Goal: Download file/media

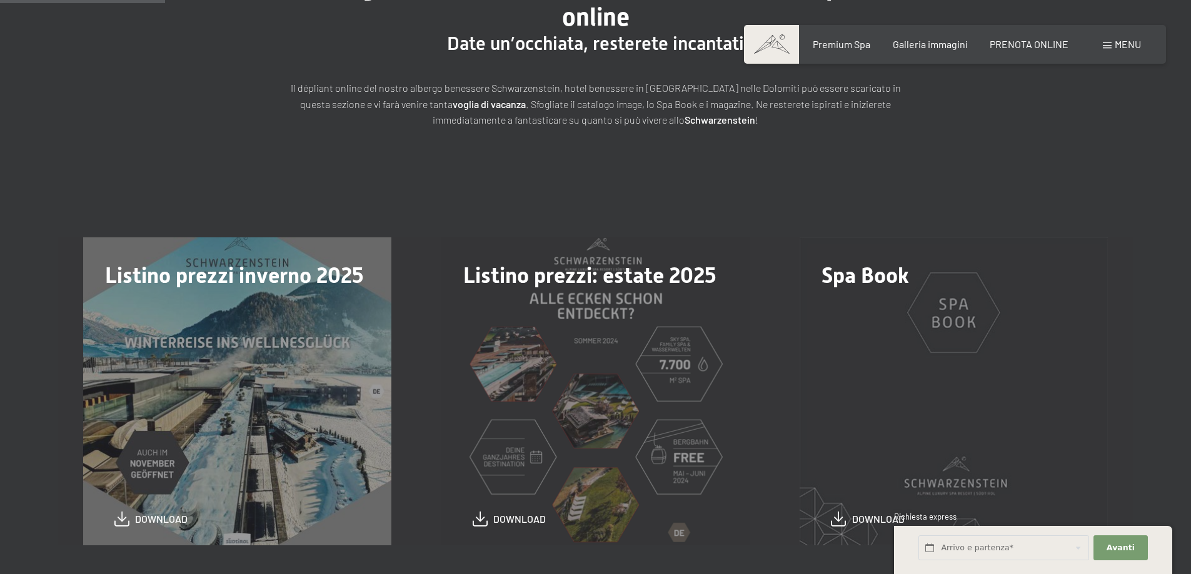
scroll to position [292, 0]
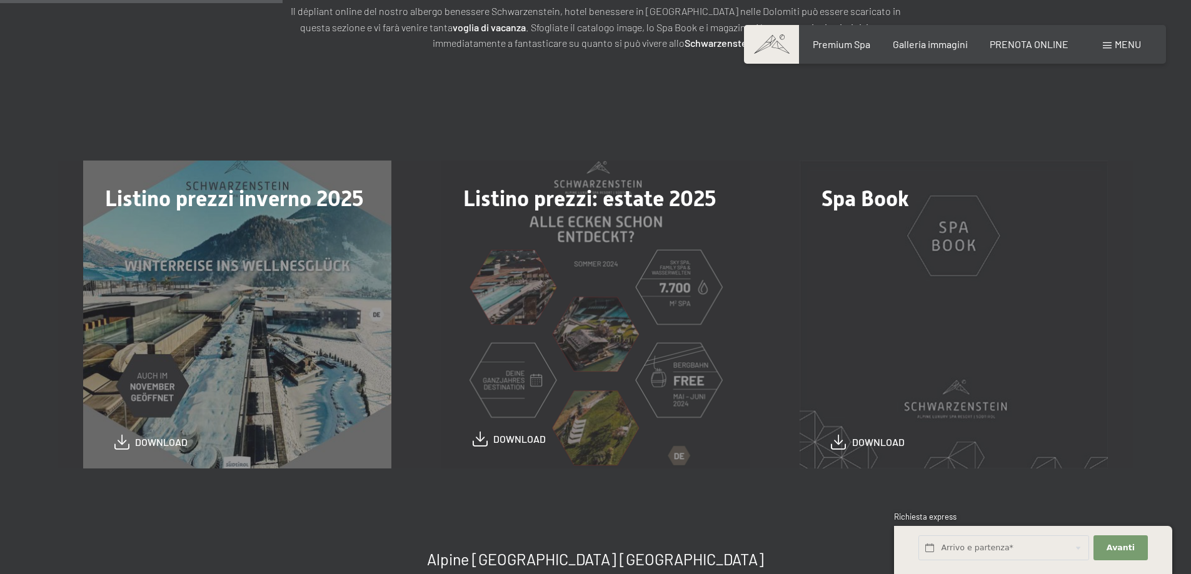
click at [521, 441] on span "download" at bounding box center [519, 440] width 53 height 14
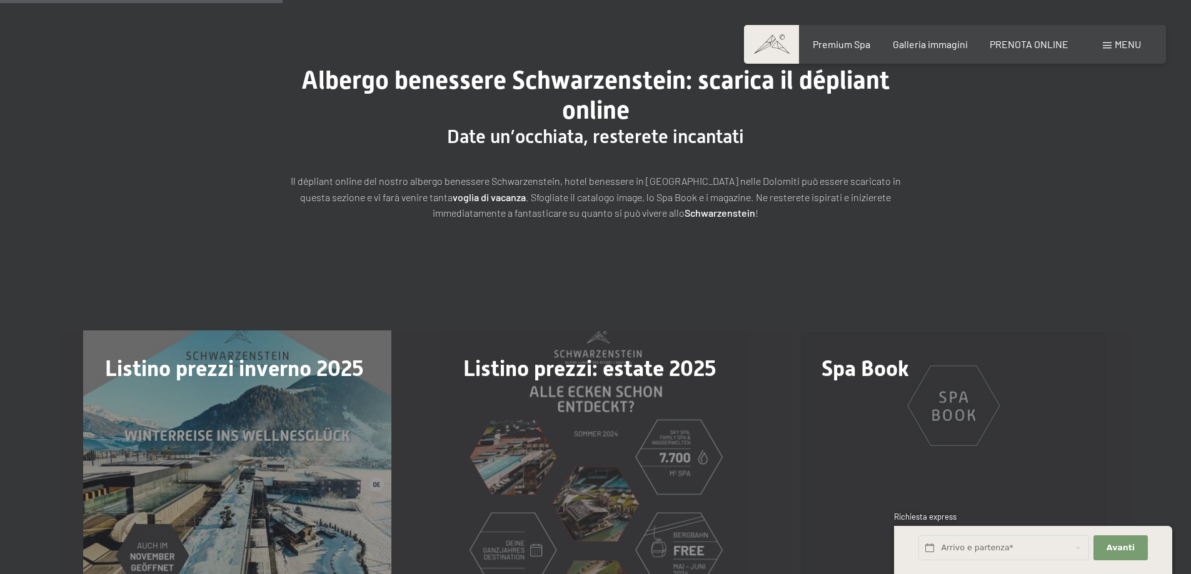
scroll to position [0, 0]
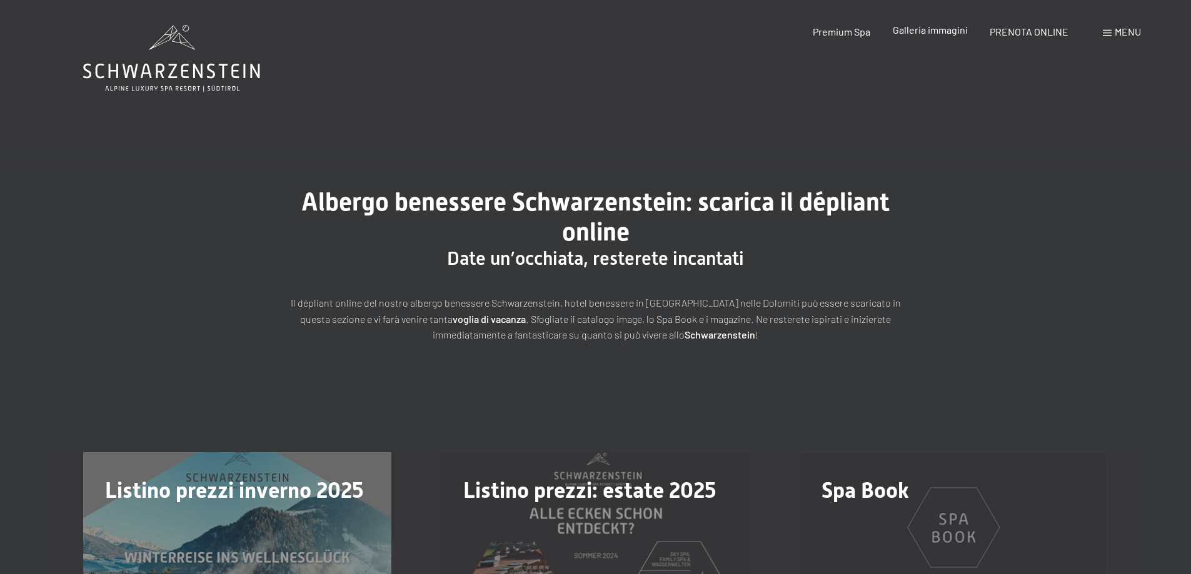
click at [958, 31] on span "Galleria immagini" at bounding box center [930, 30] width 75 height 12
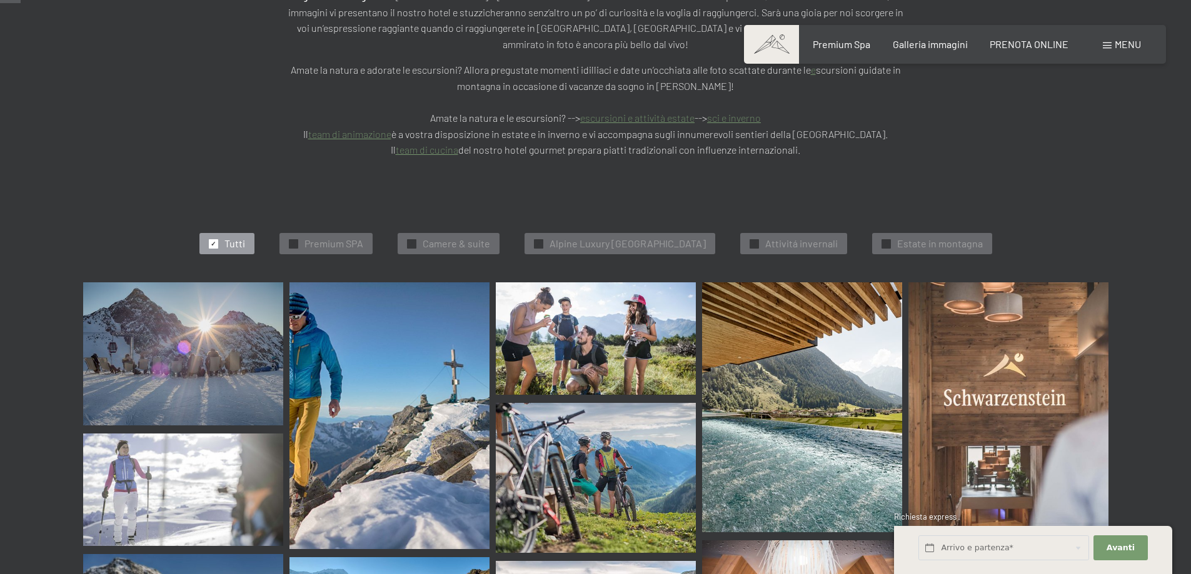
scroll to position [313, 0]
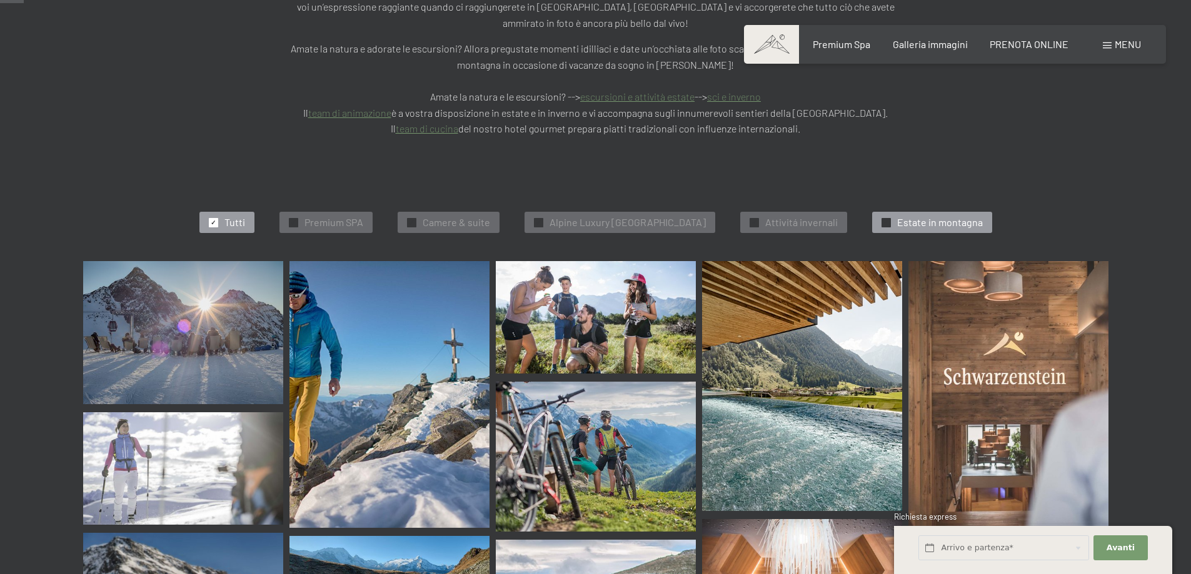
click at [955, 216] on span "Estate in montagna" at bounding box center [940, 223] width 86 height 14
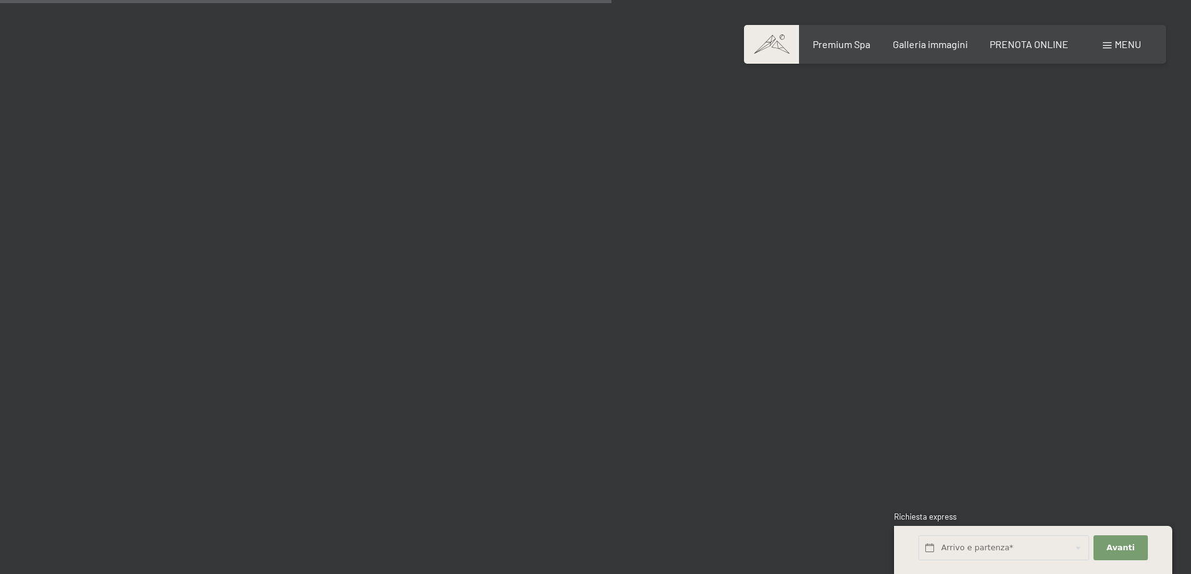
scroll to position [1504, 0]
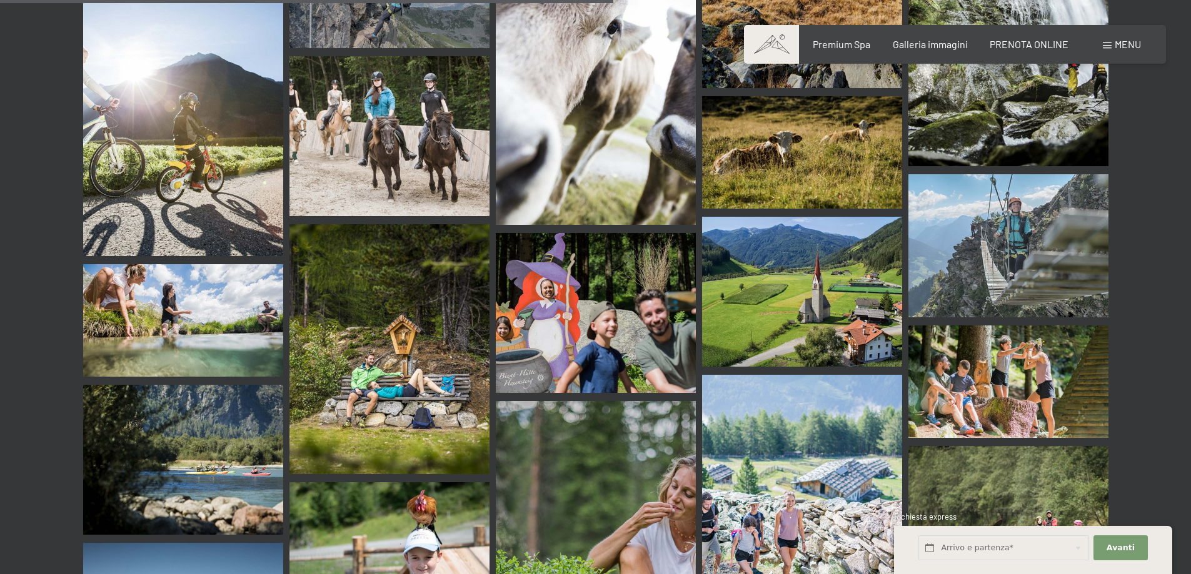
click at [826, 279] on img at bounding box center [802, 292] width 200 height 150
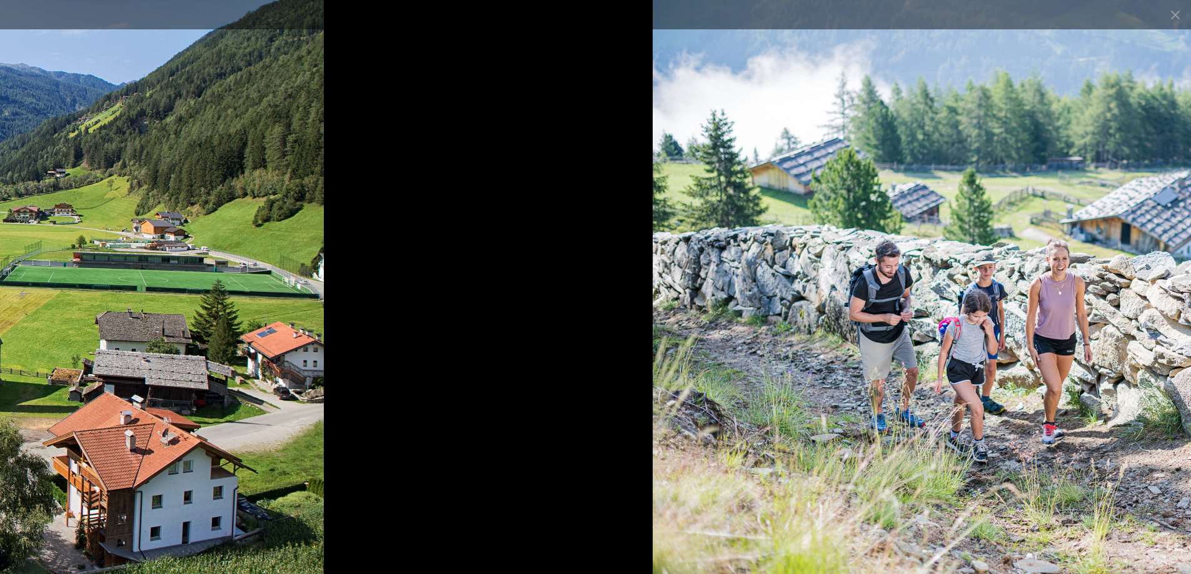
drag, startPoint x: 968, startPoint y: 413, endPoint x: 177, endPoint y: 364, distance: 792.3
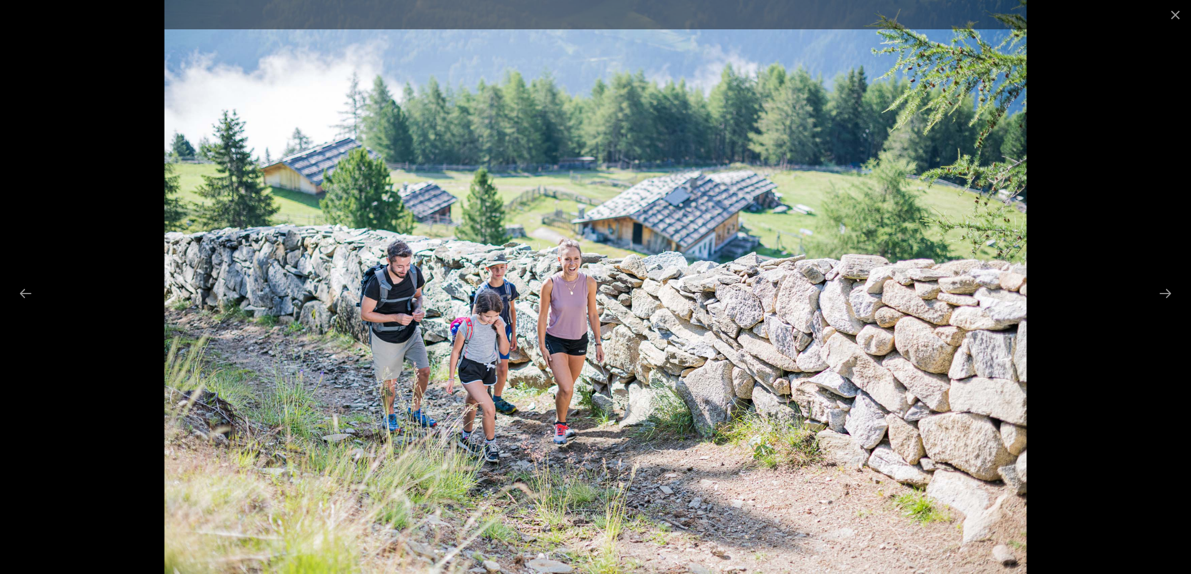
scroll to position [1816, 0]
click at [1175, 15] on button "Close gallery" at bounding box center [1175, 14] width 31 height 29
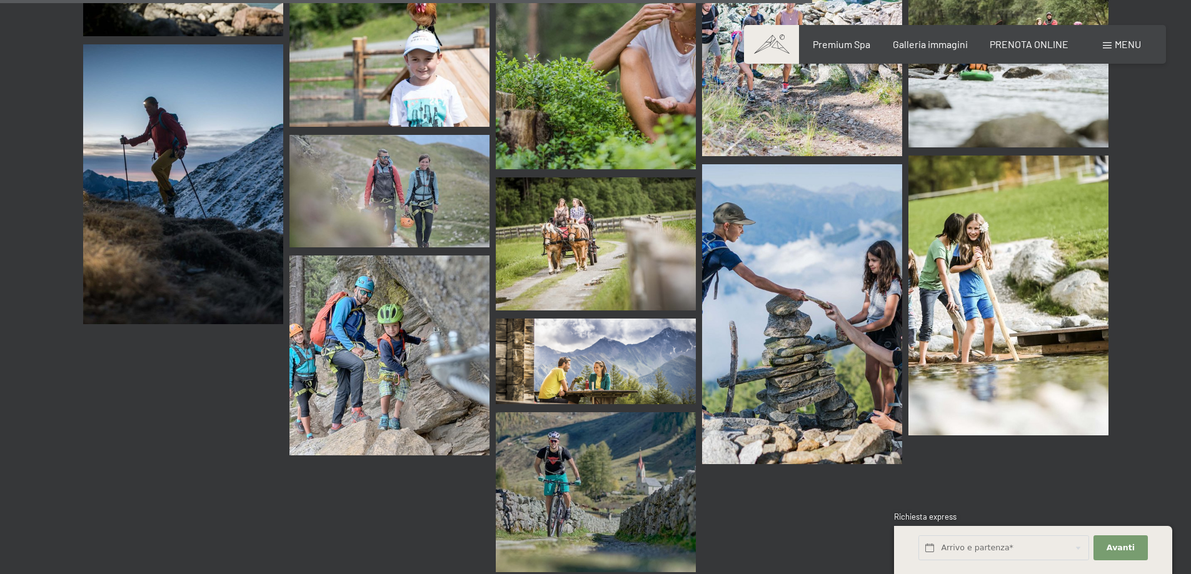
scroll to position [2004, 0]
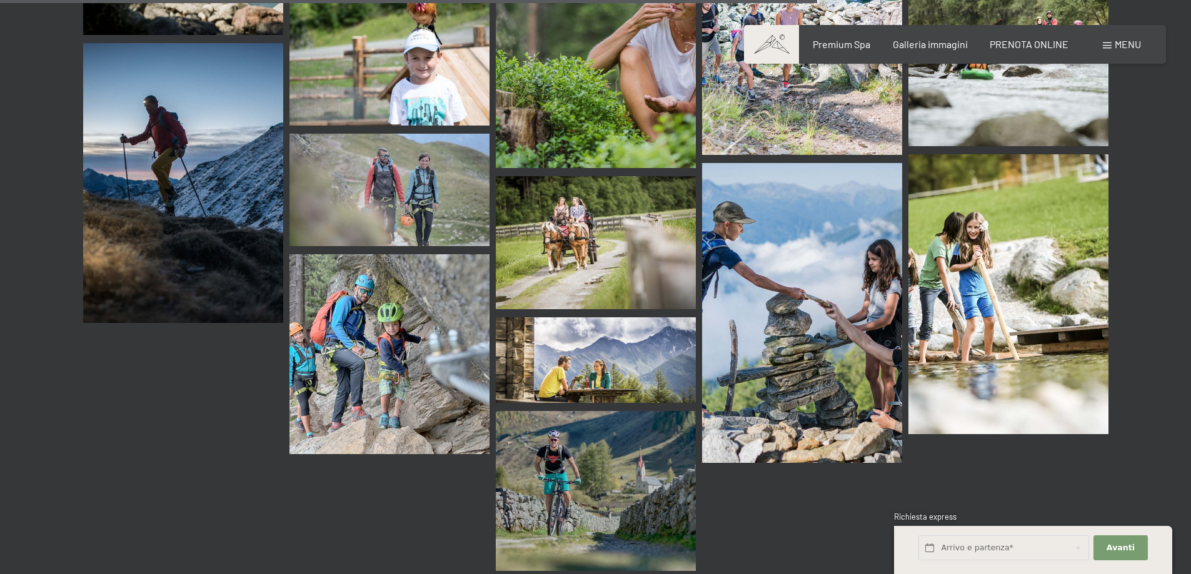
click at [384, 306] on img at bounding box center [389, 354] width 200 height 200
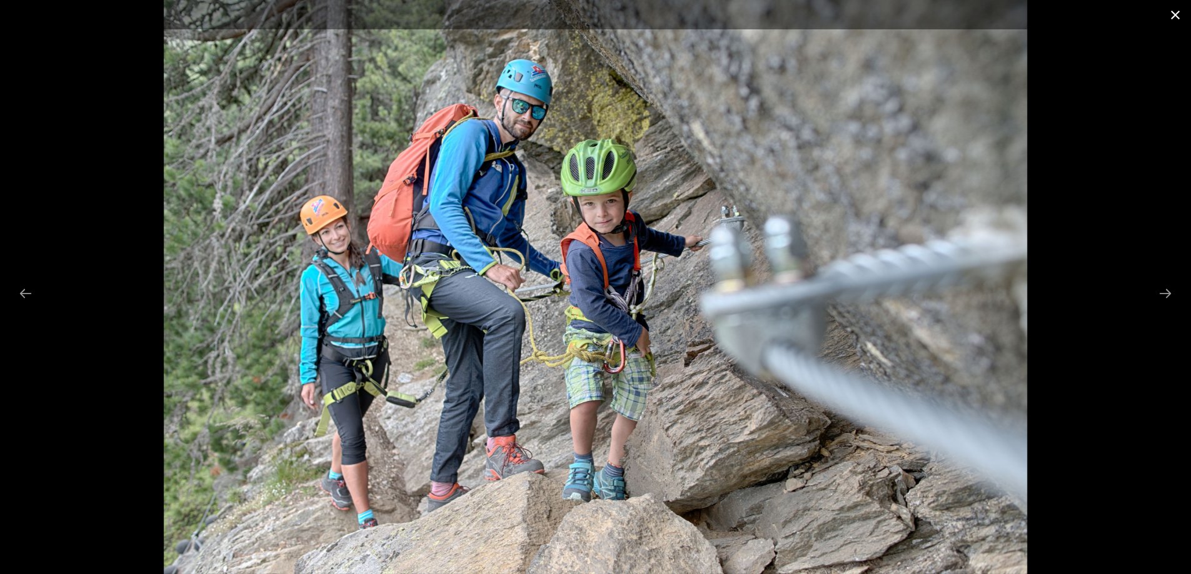
click at [1179, 3] on button "Close gallery" at bounding box center [1175, 14] width 31 height 29
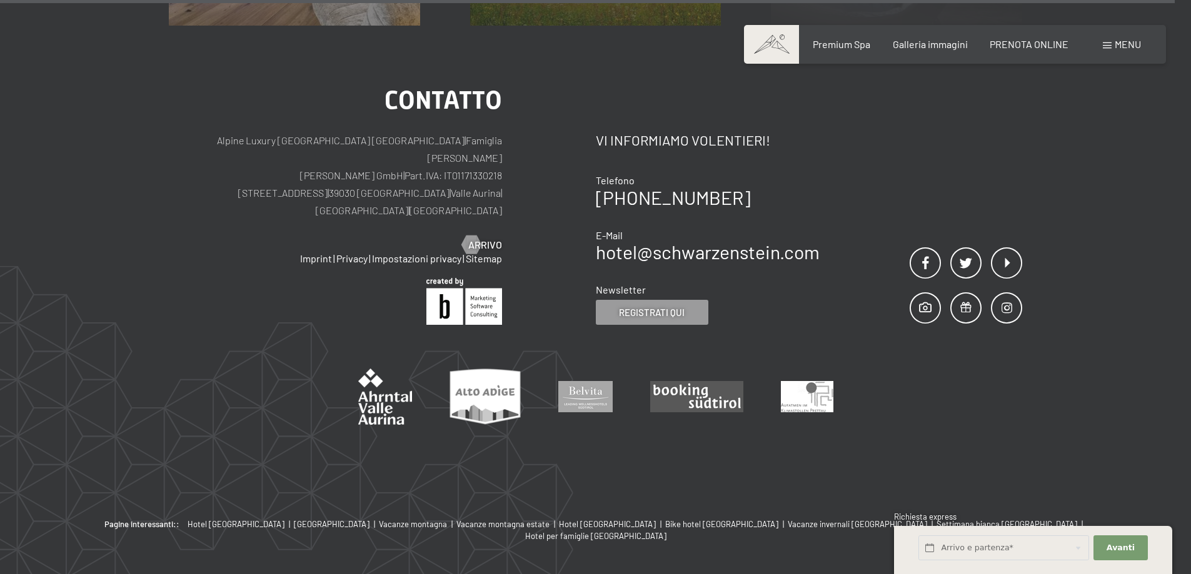
scroll to position [2976, 0]
click at [896, 159] on div "Contatto Vi informiamo volentieri! Telefono [PHONE_NUMBER] E-Mail hotel@ no-spa…" at bounding box center [809, 207] width 427 height 238
